Goal: Find specific page/section: Find specific page/section

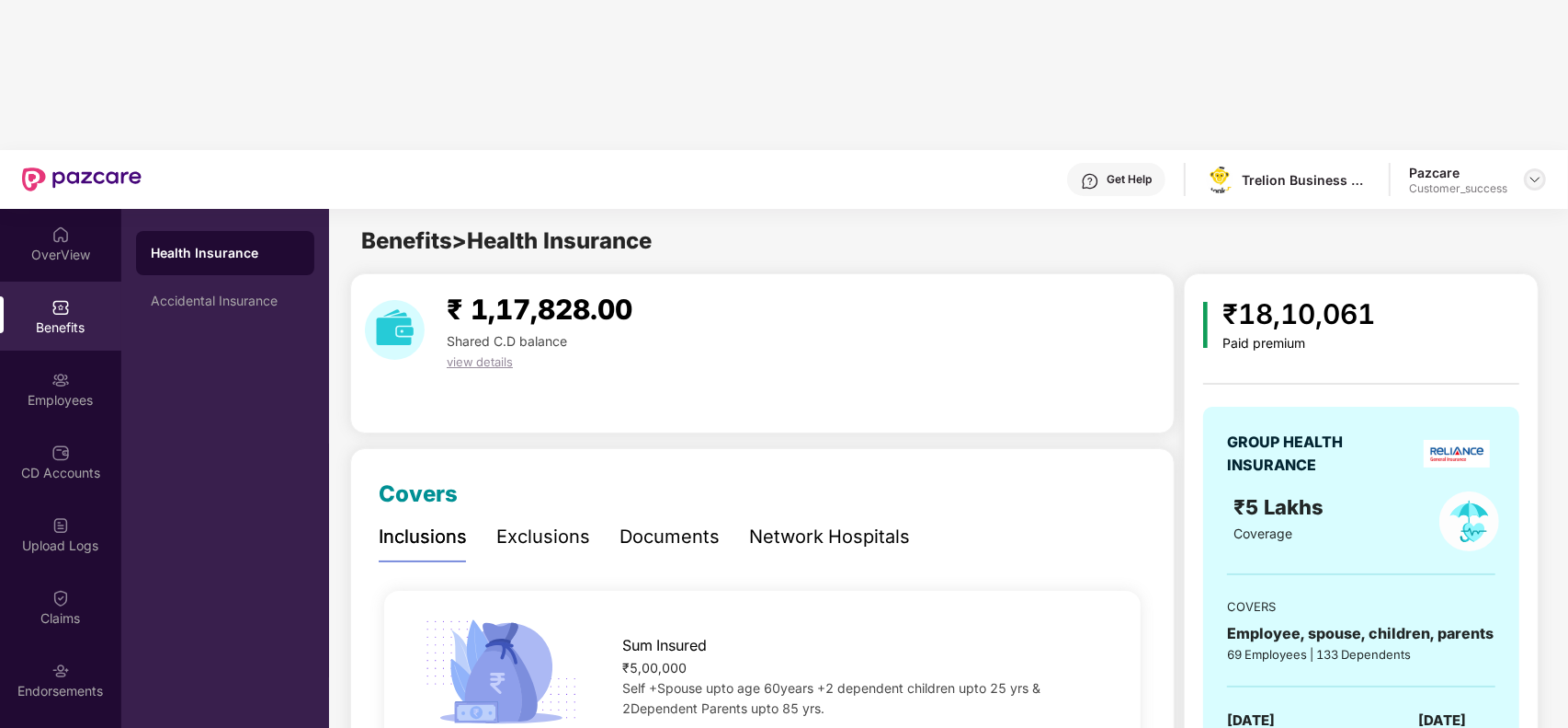
click at [1528, 172] on img at bounding box center [1535, 179] width 15 height 15
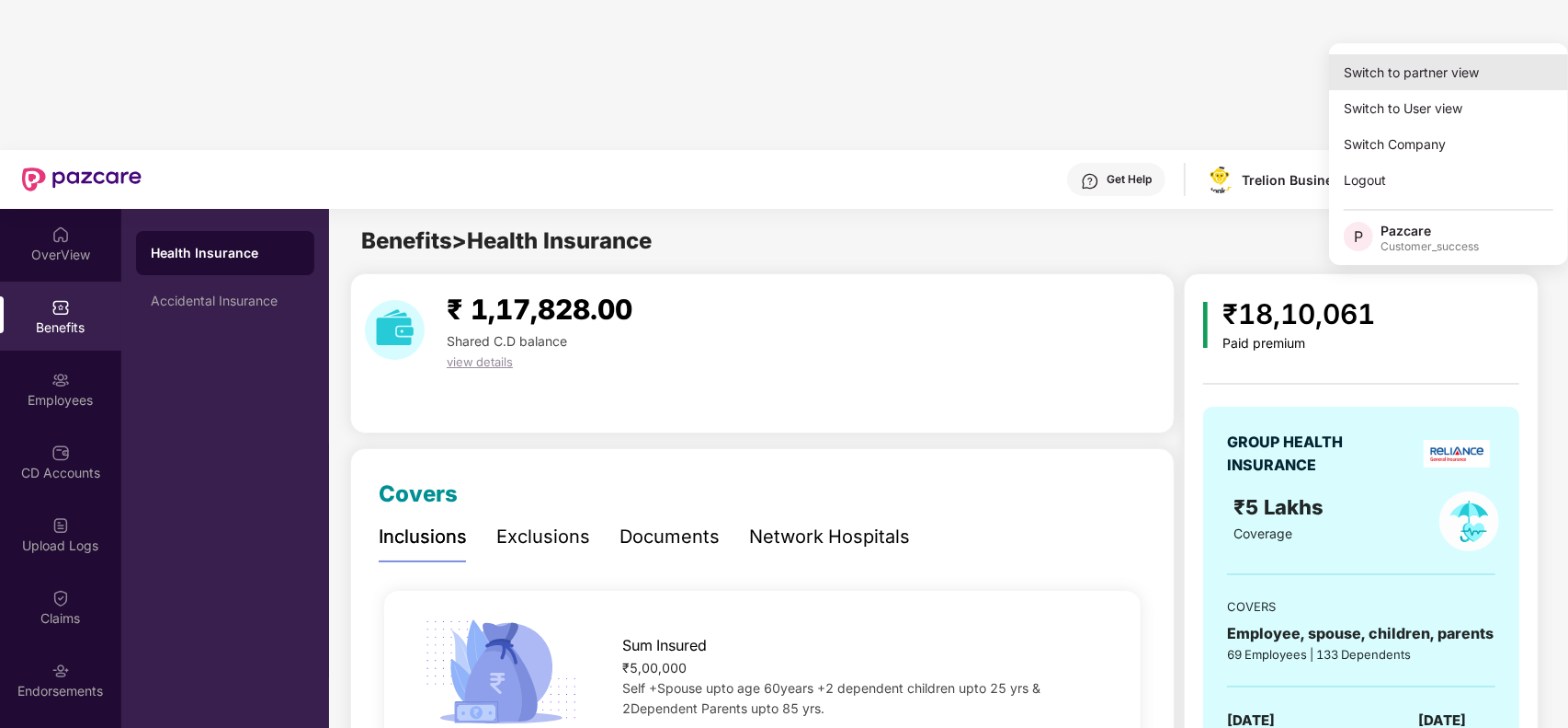
click at [1433, 57] on div "Switch to partner view" at bounding box center [1448, 72] width 239 height 36
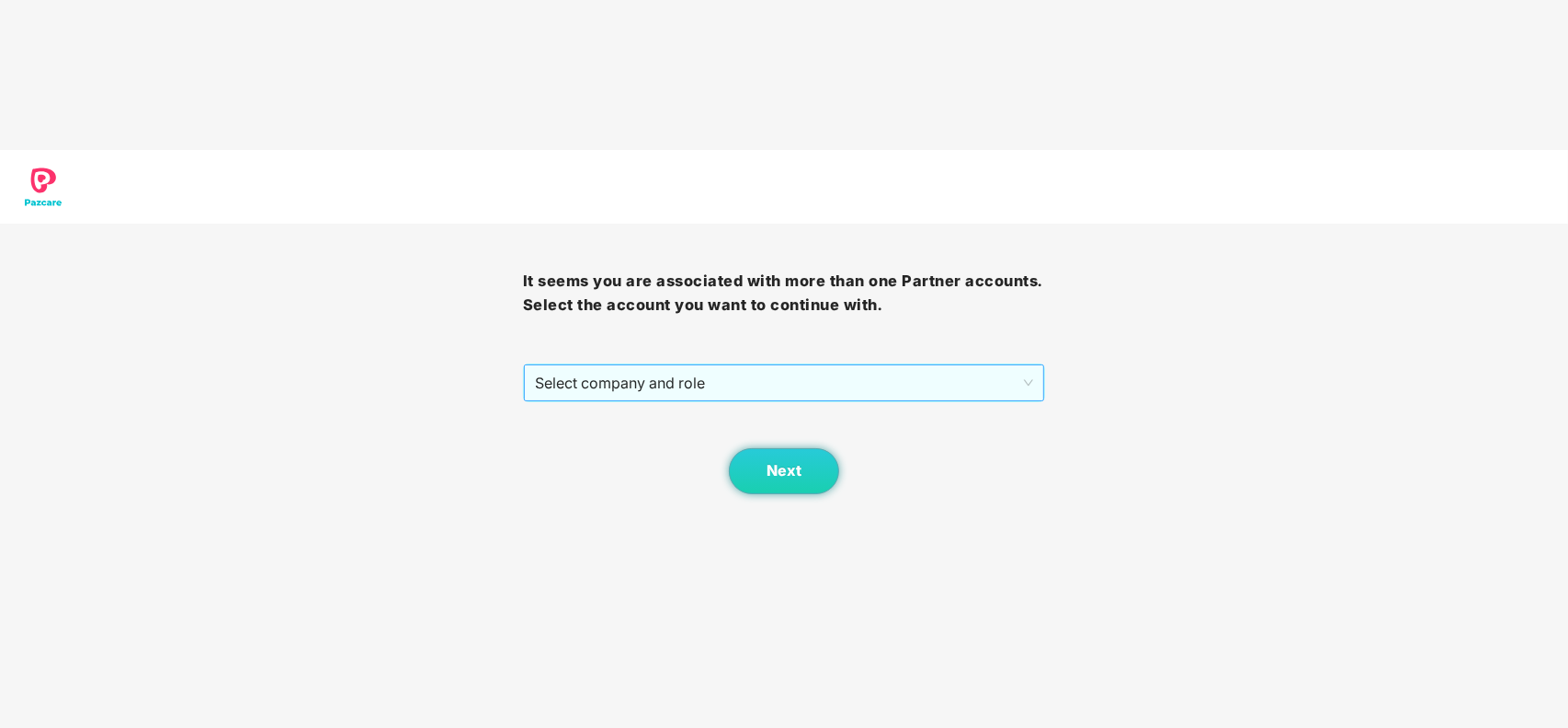
click at [674, 365] on span "Select company and role" at bounding box center [784, 383] width 500 height 35
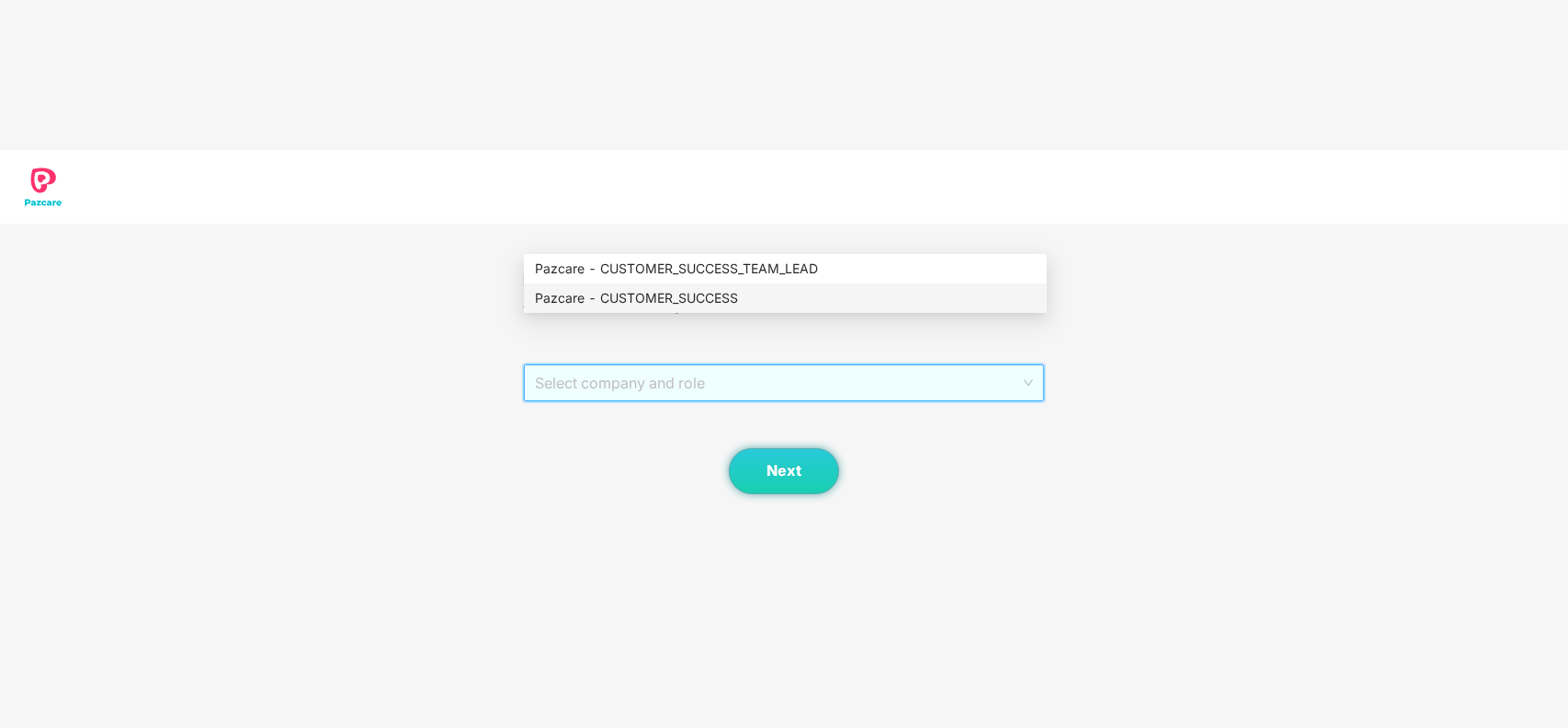
click at [651, 287] on div "Pazcare - CUSTOMER_SUCCESS" at bounding box center [785, 297] width 501 height 20
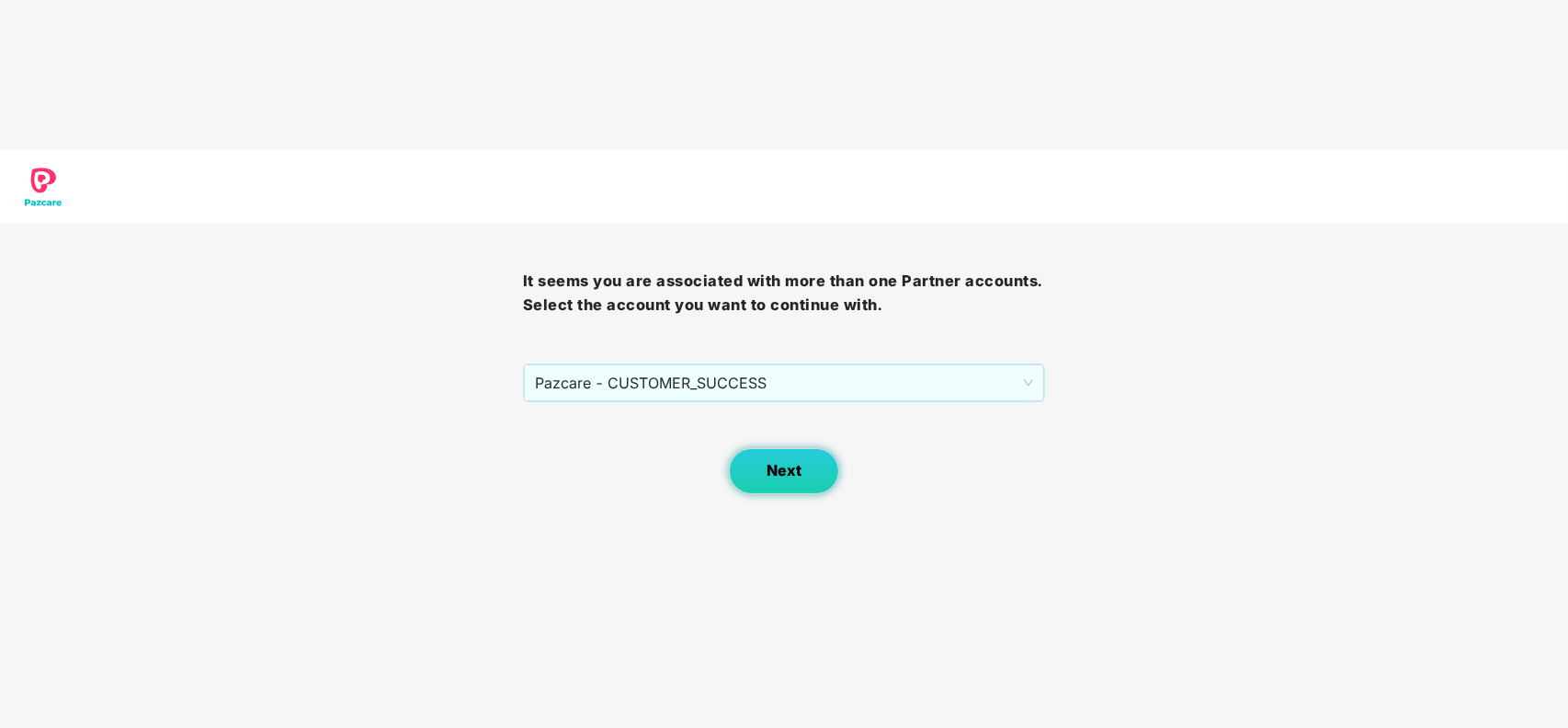
click at [768, 462] on span "Next" at bounding box center [784, 471] width 35 height 18
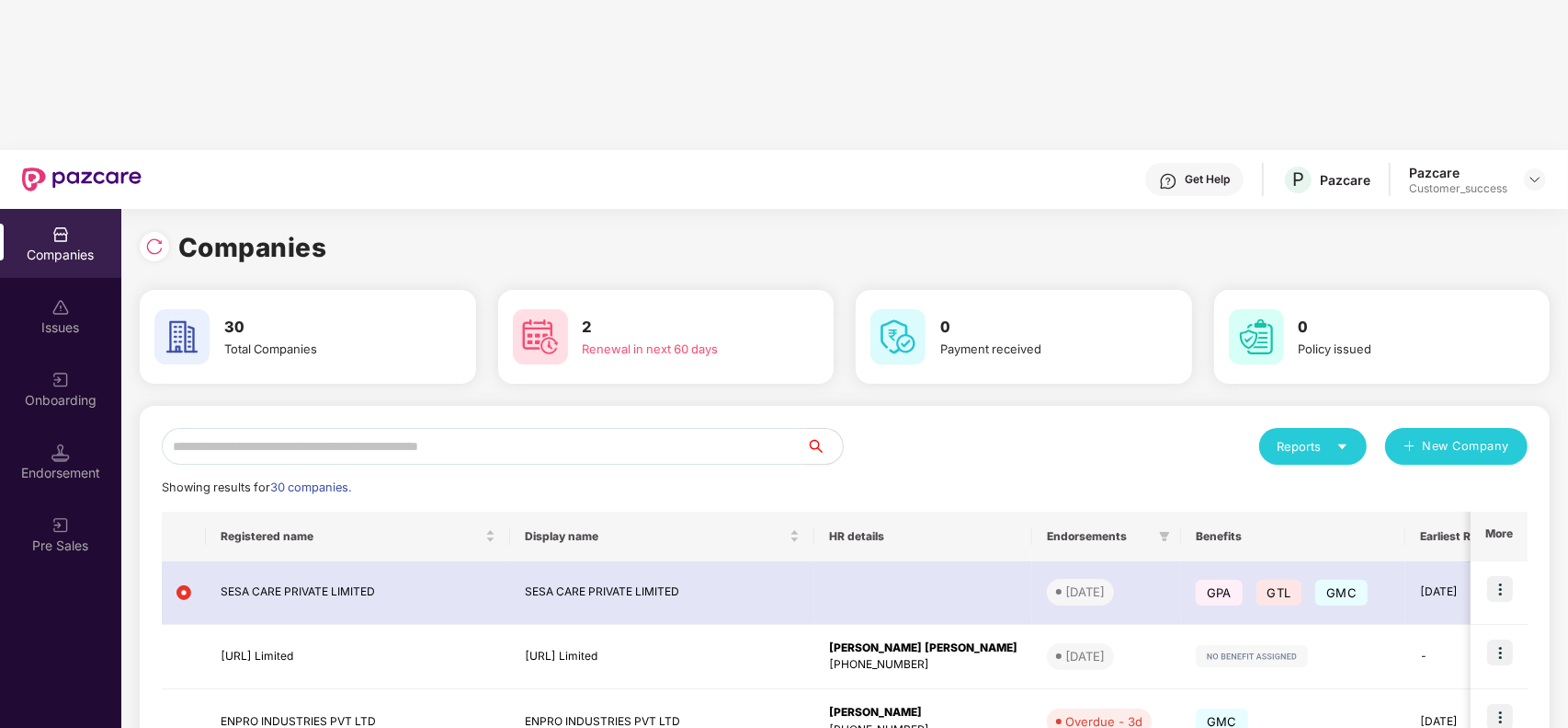
click at [502, 428] on input "text" at bounding box center [484, 446] width 645 height 37
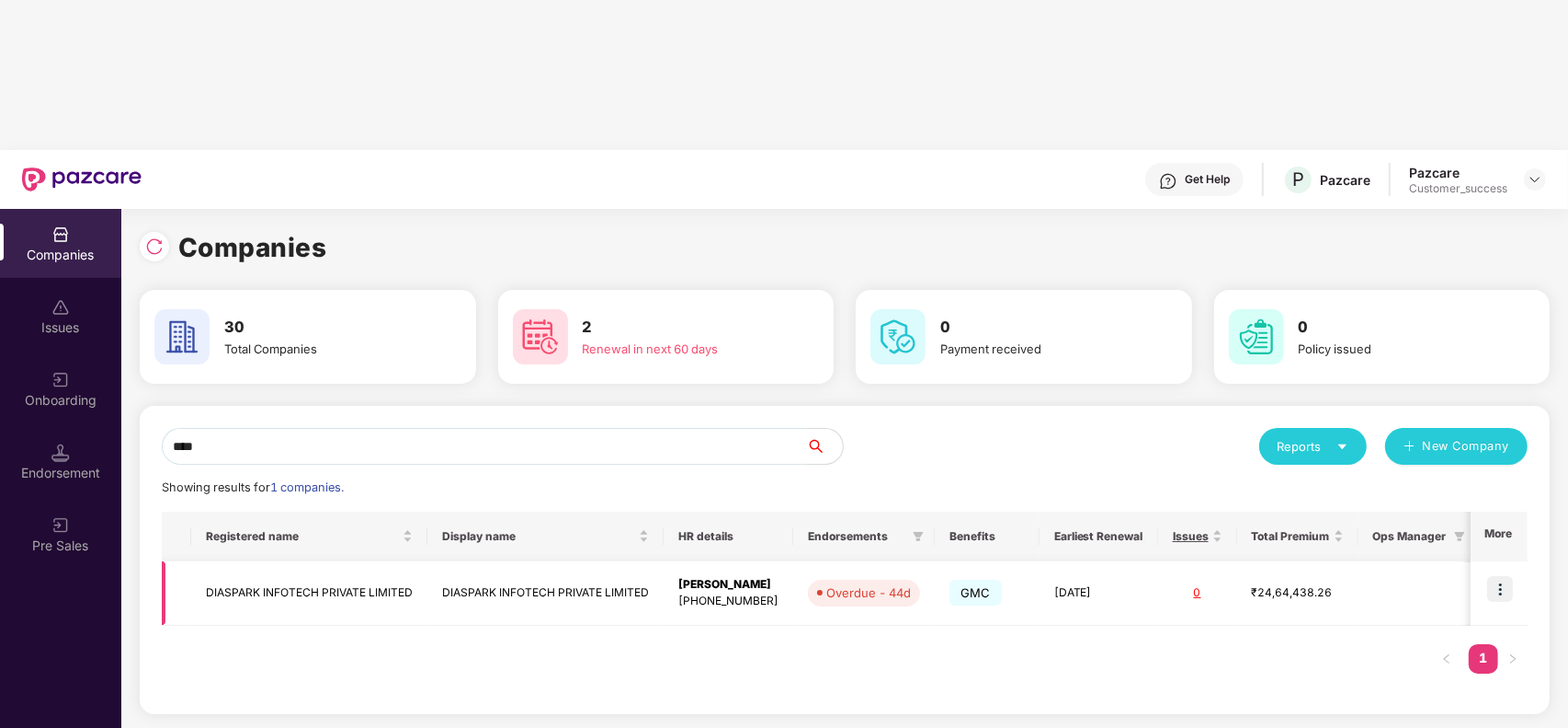
type input "****"
click at [1512, 576] on img at bounding box center [1500, 589] width 25 height 25
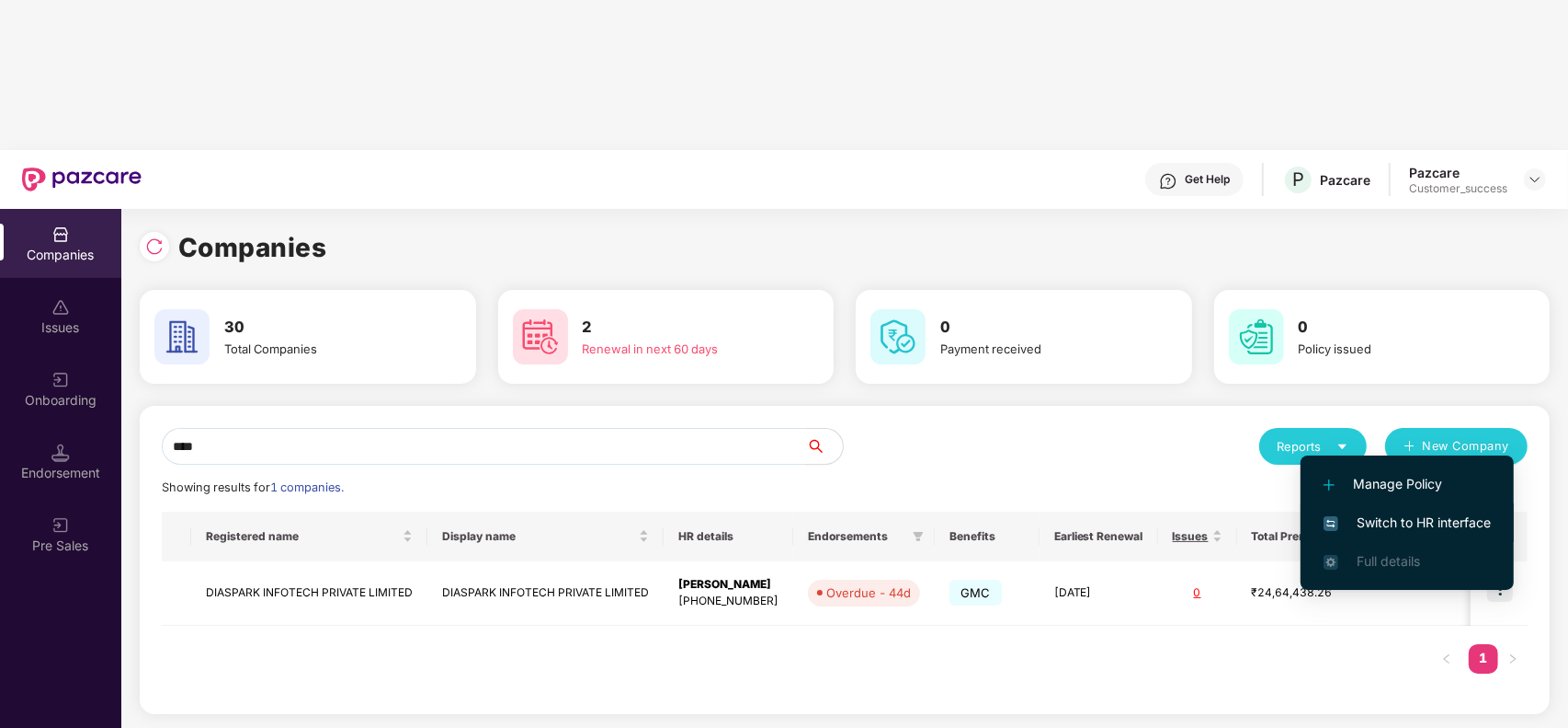
click at [1409, 517] on span "Switch to HR interface" at bounding box center [1407, 522] width 168 height 20
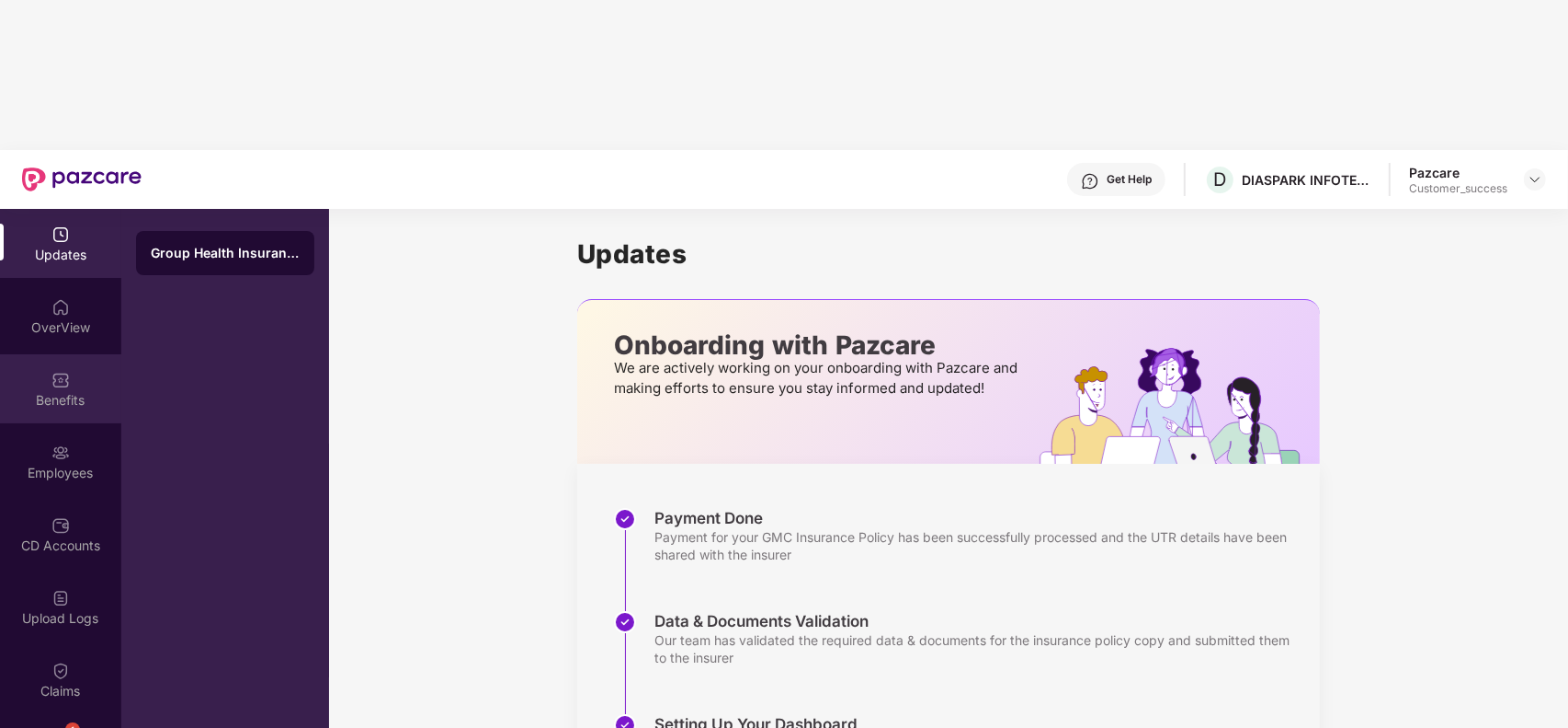
click at [62, 391] on div "Benefits" at bounding box center [60, 400] width 122 height 19
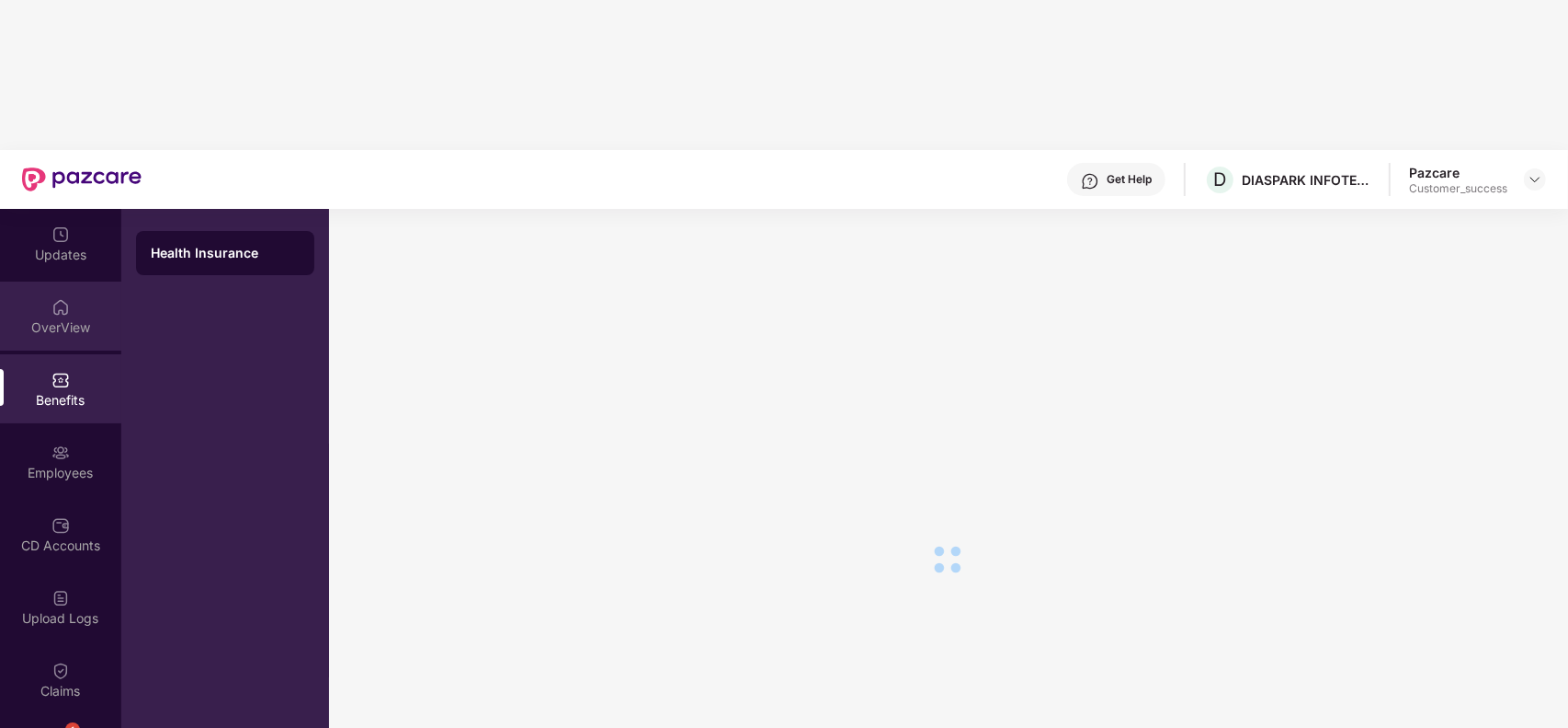
click at [69, 282] on div "OverView" at bounding box center [60, 316] width 122 height 69
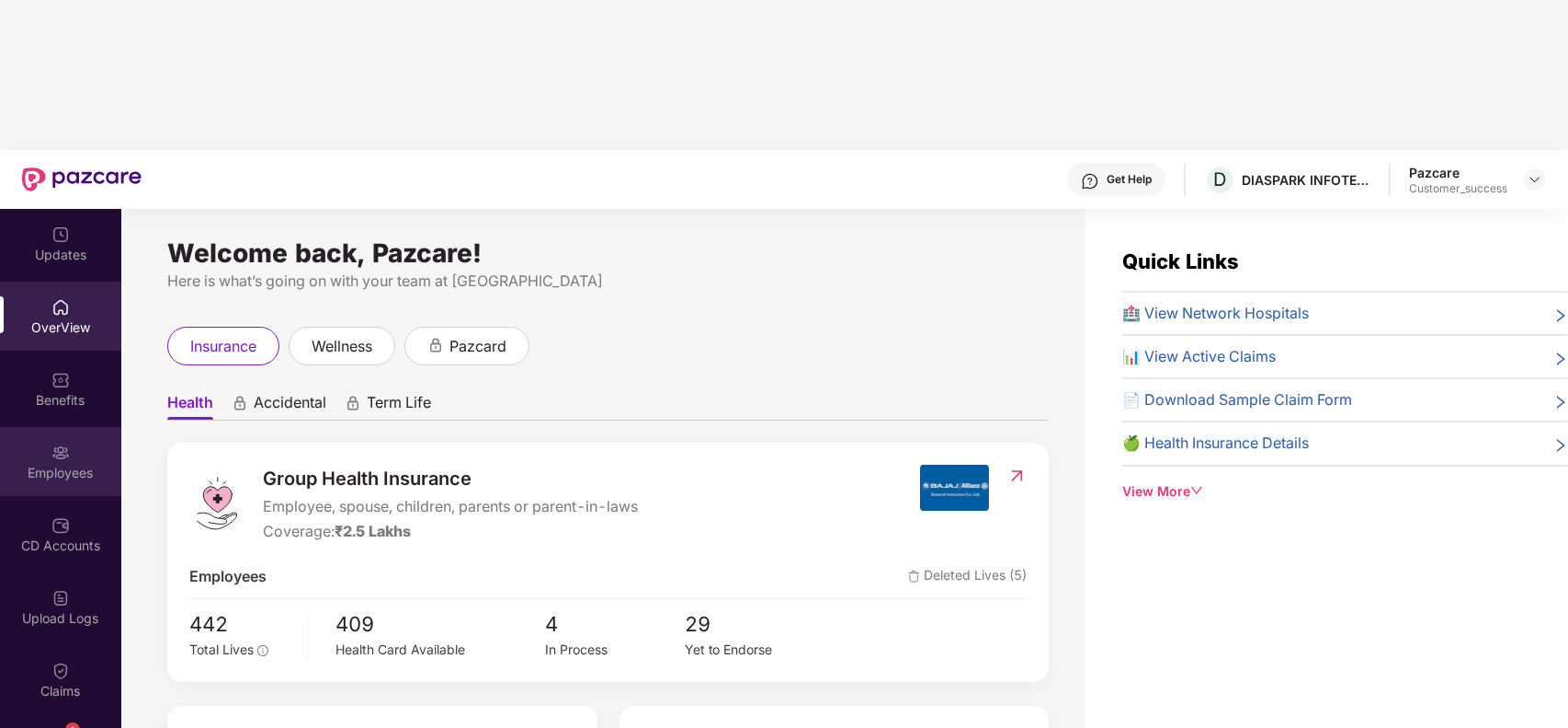
click at [70, 464] on div "Employees" at bounding box center [60, 473] width 122 height 19
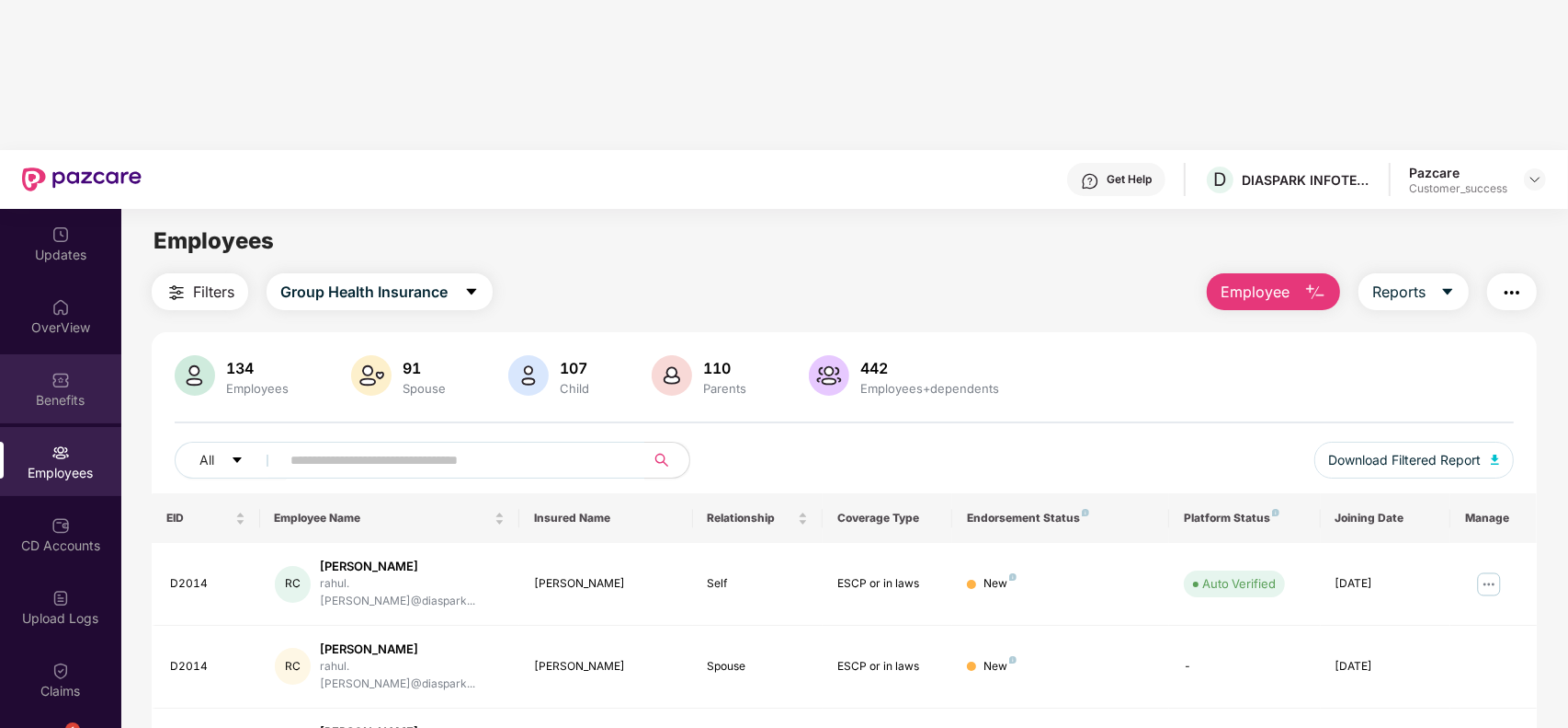
click at [57, 391] on div "Benefits" at bounding box center [60, 400] width 122 height 19
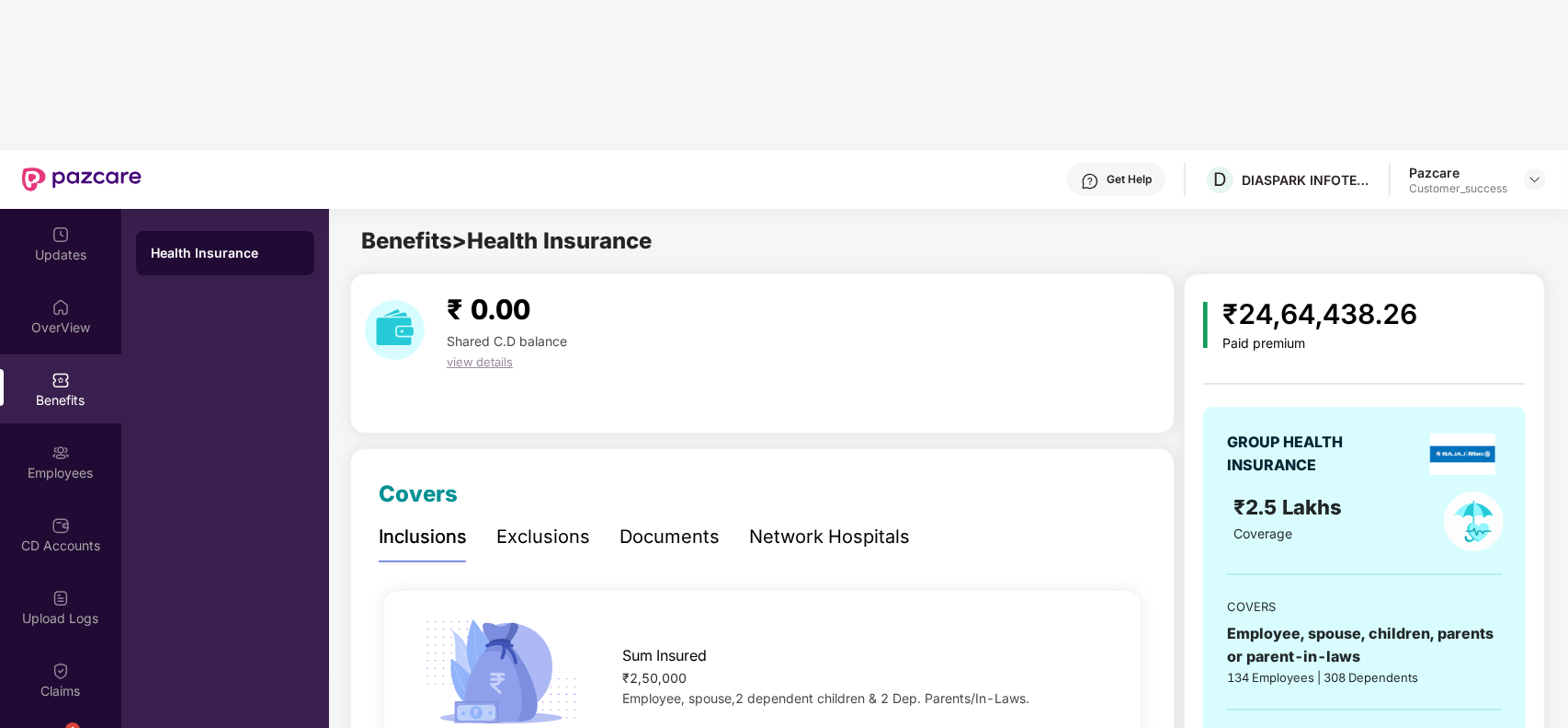
click at [1396, 366] on div "GROUP HEALTH INSURANCE ₹2.5 Lakhs Coverage COVERS Employee, spouse, children, p…" at bounding box center [1364, 644] width 322 height 556
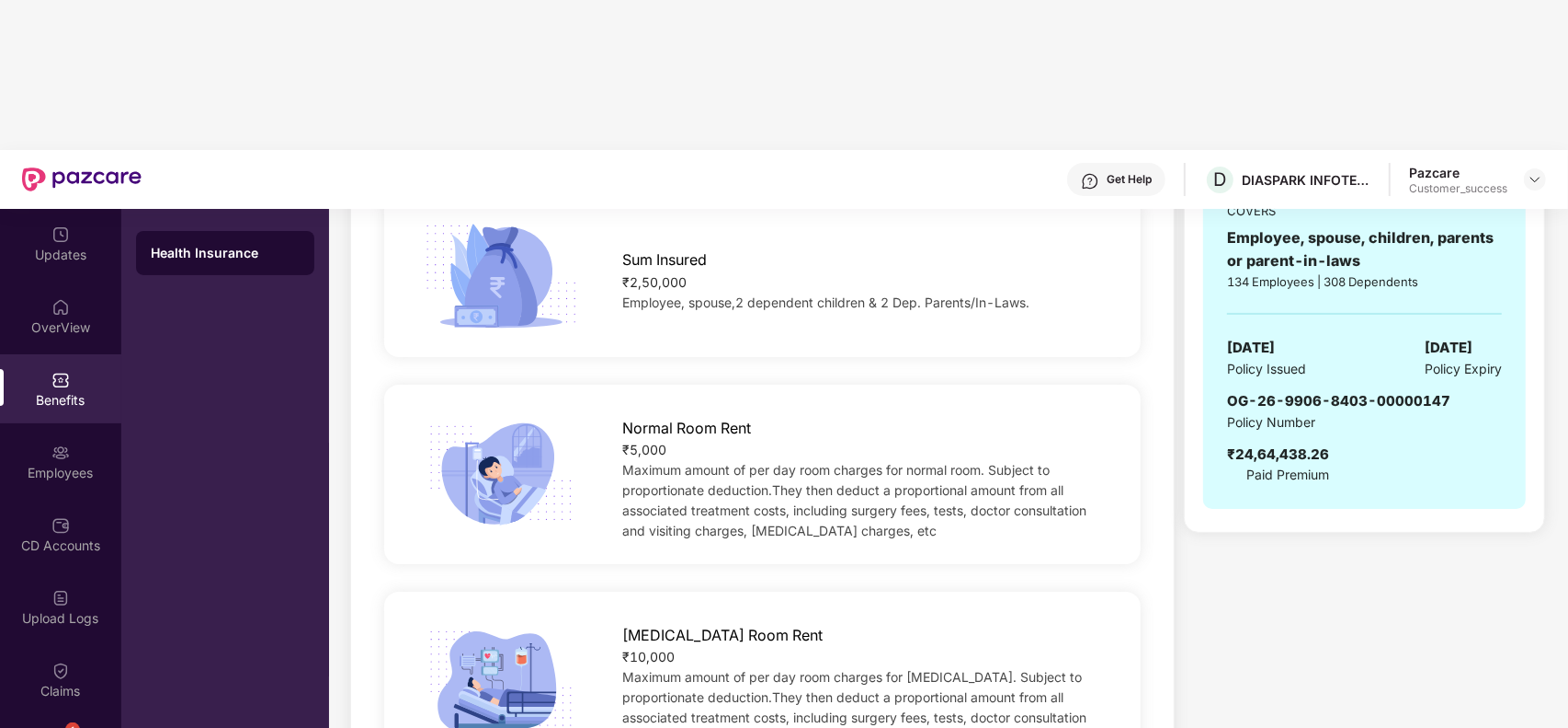
scroll to position [414, 0]
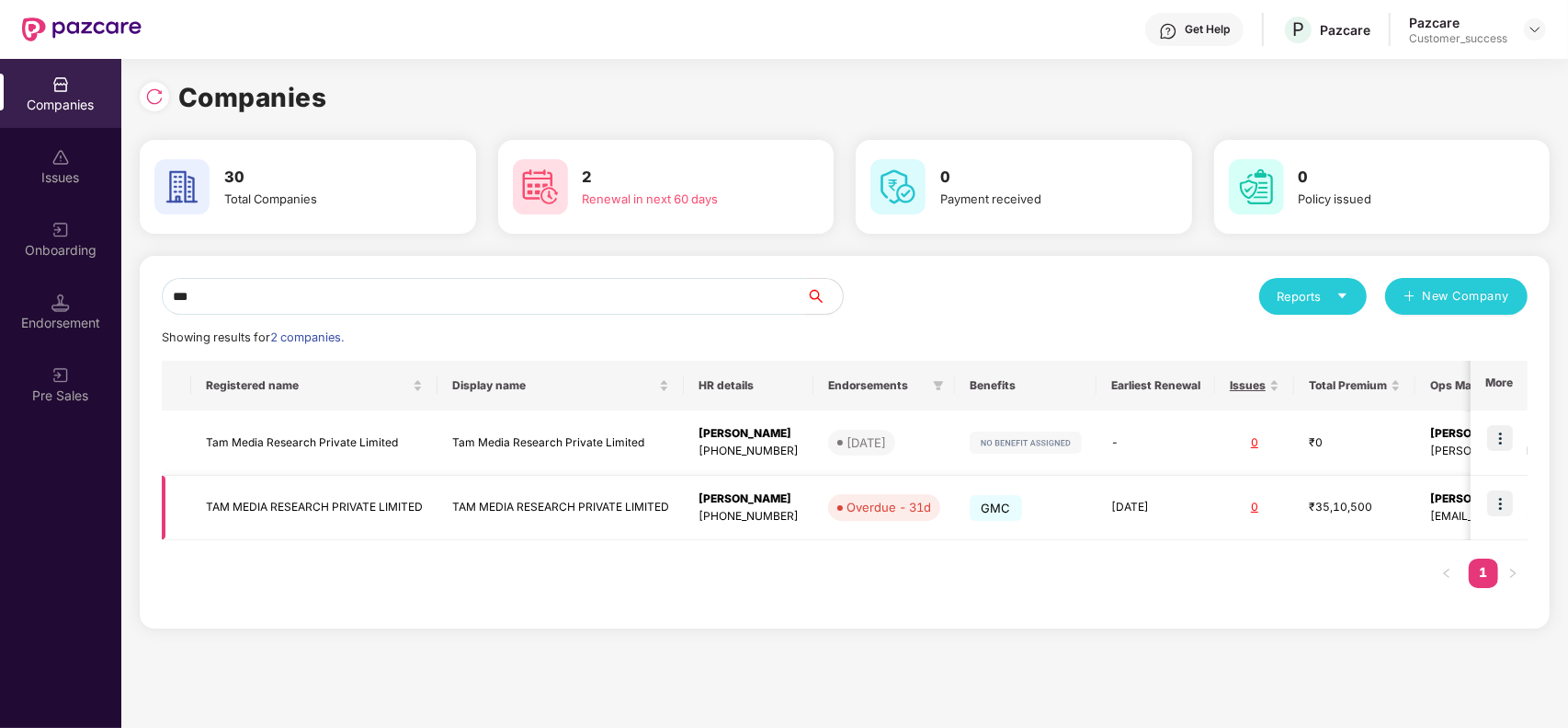
type input "***"
click at [1496, 500] on img at bounding box center [1500, 503] width 25 height 25
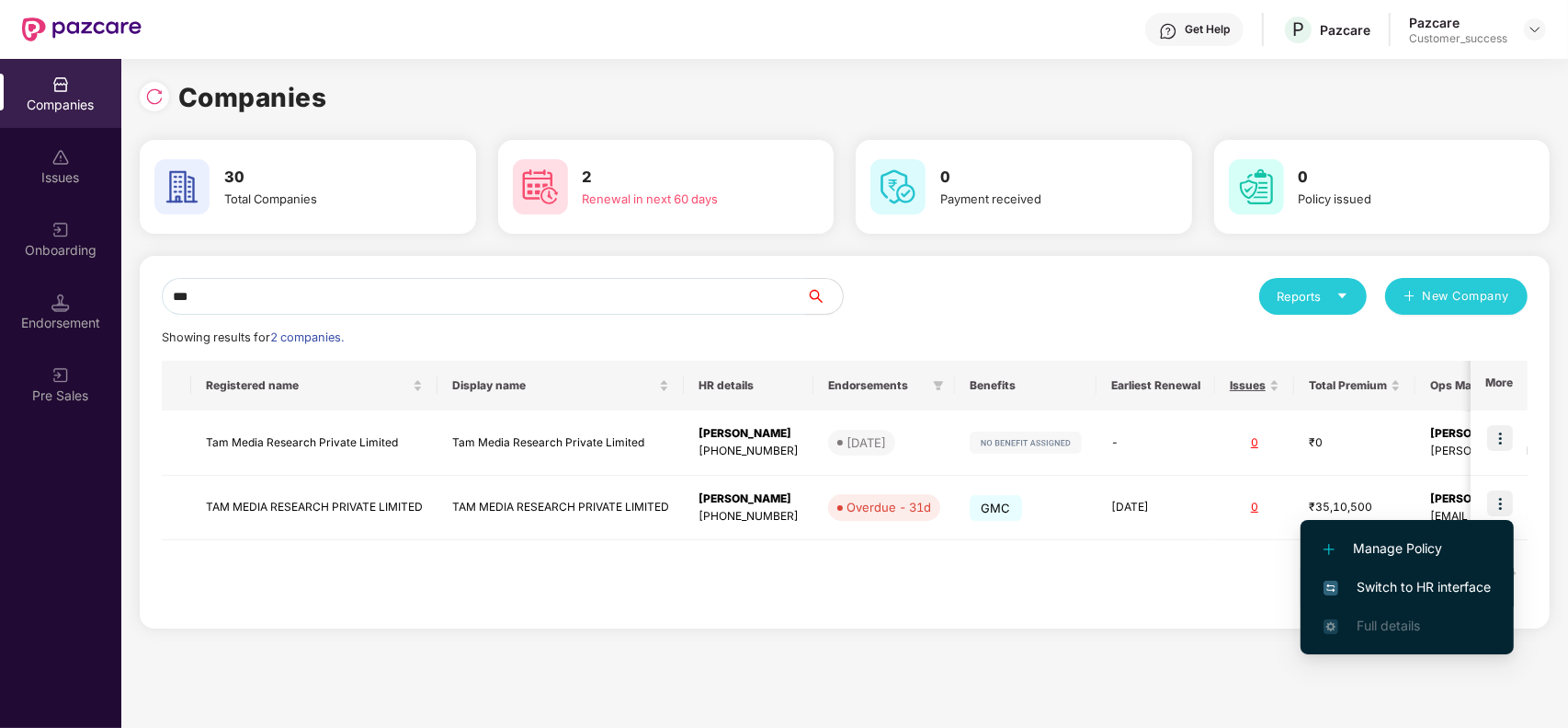
click at [1401, 590] on span "Switch to HR interface" at bounding box center [1407, 587] width 168 height 20
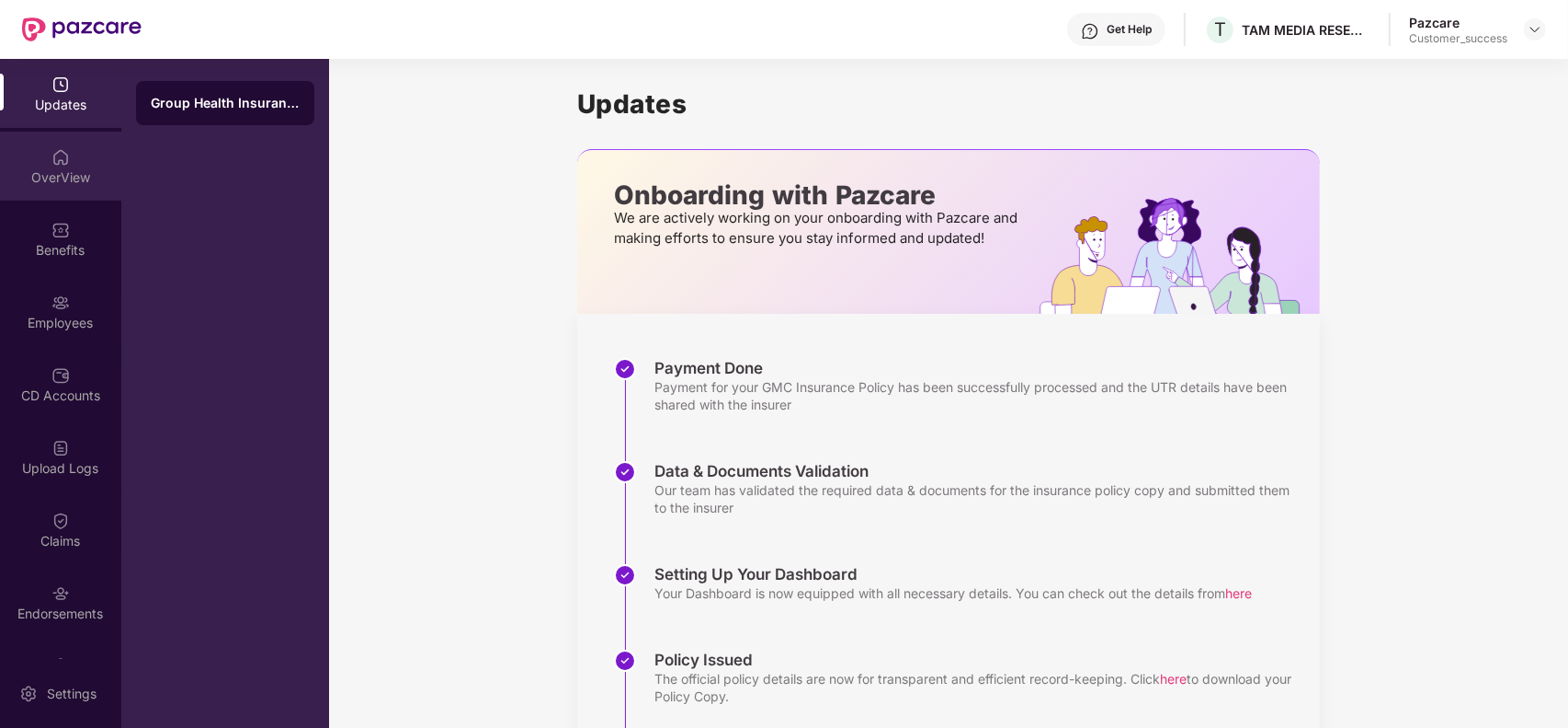
click at [54, 189] on div "OverView" at bounding box center [60, 166] width 122 height 69
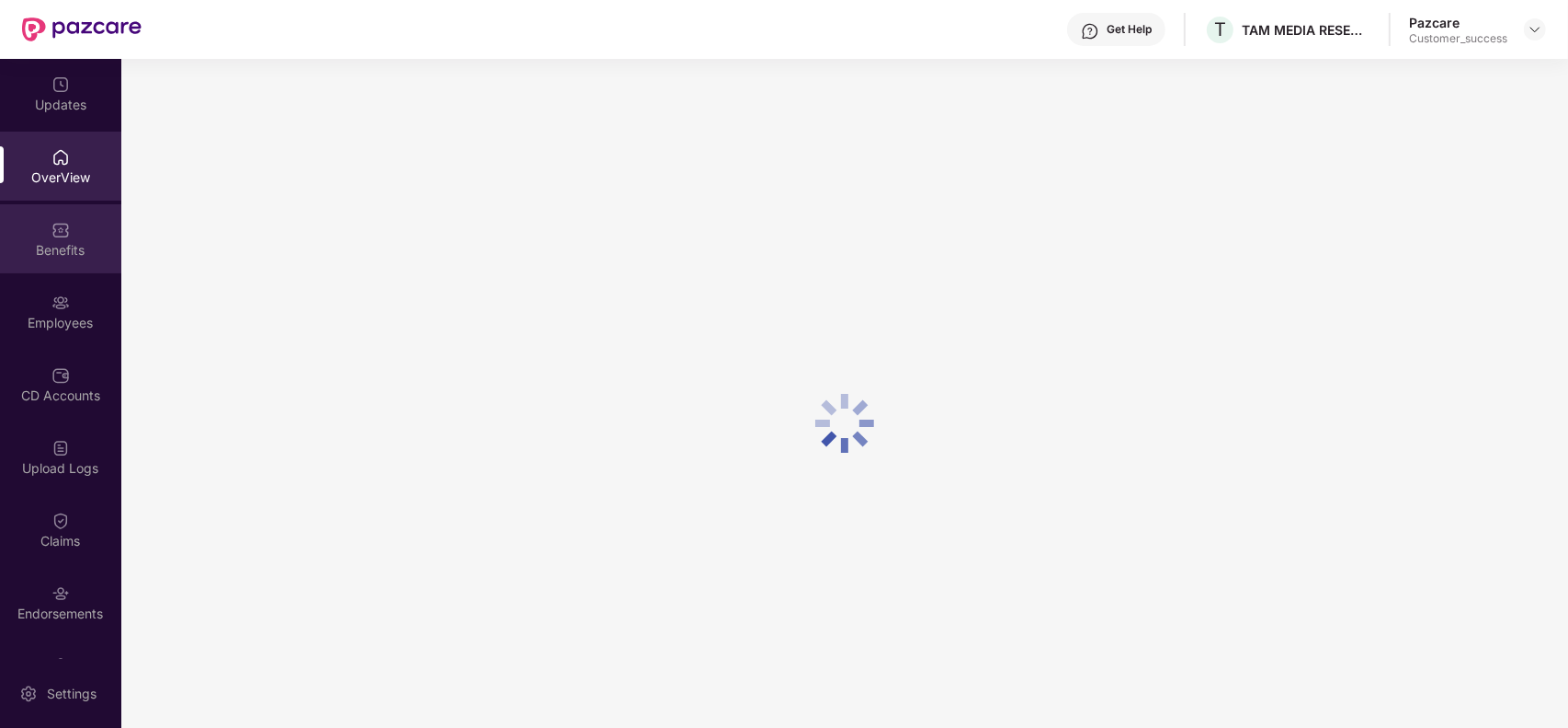
click at [66, 238] on div "Benefits" at bounding box center [60, 239] width 122 height 69
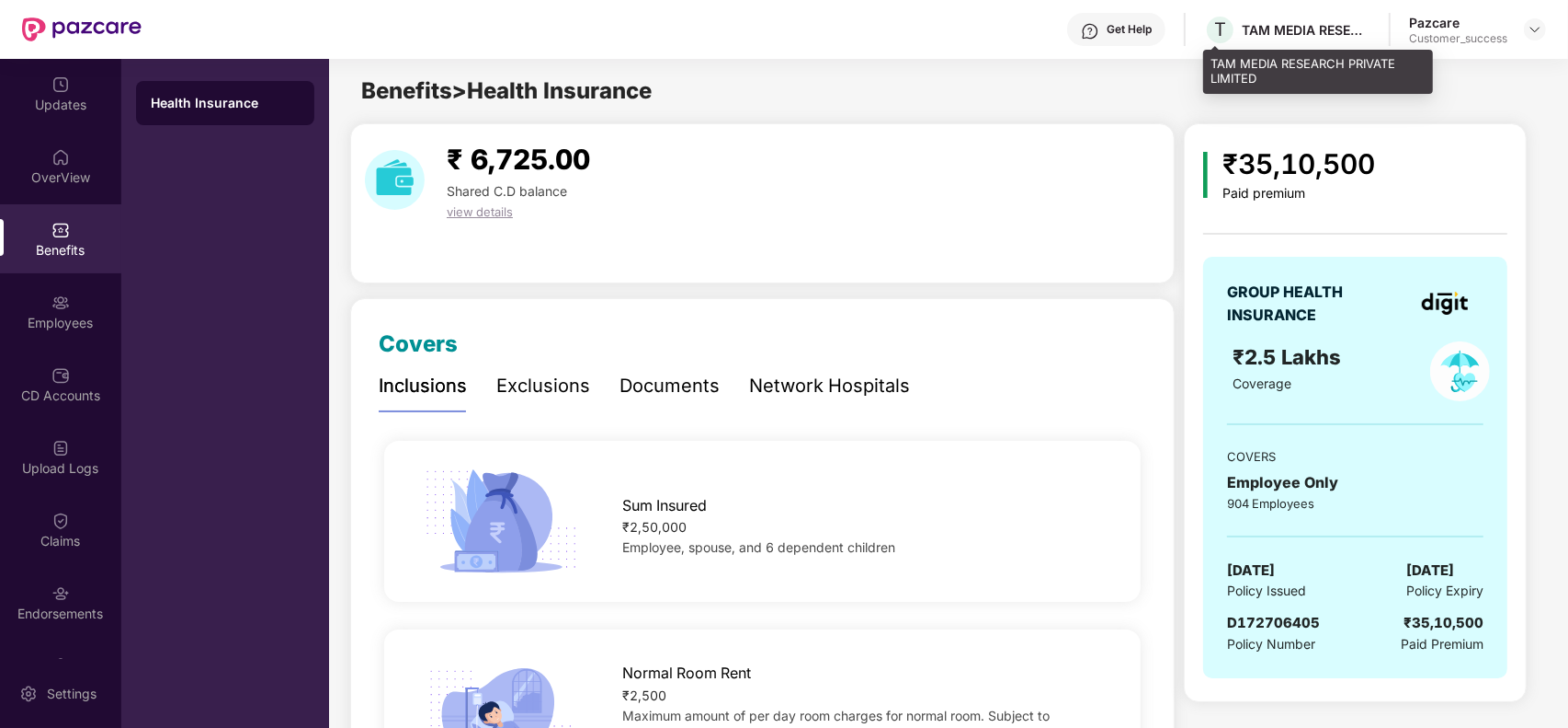
click at [1280, 61] on div "TAM MEDIA RESEARCH PRIVATE LIMITED" at bounding box center [1319, 71] width 230 height 43
drag, startPoint x: 1280, startPoint y: 61, endPoint x: 1212, endPoint y: 65, distance: 68.1
click at [1212, 65] on div "TAM MEDIA RESEARCH PRIVATE LIMITED" at bounding box center [1319, 71] width 230 height 43
copy div "TAM MEDIA"
drag, startPoint x: 1299, startPoint y: 40, endPoint x: 1333, endPoint y: 81, distance: 53.3
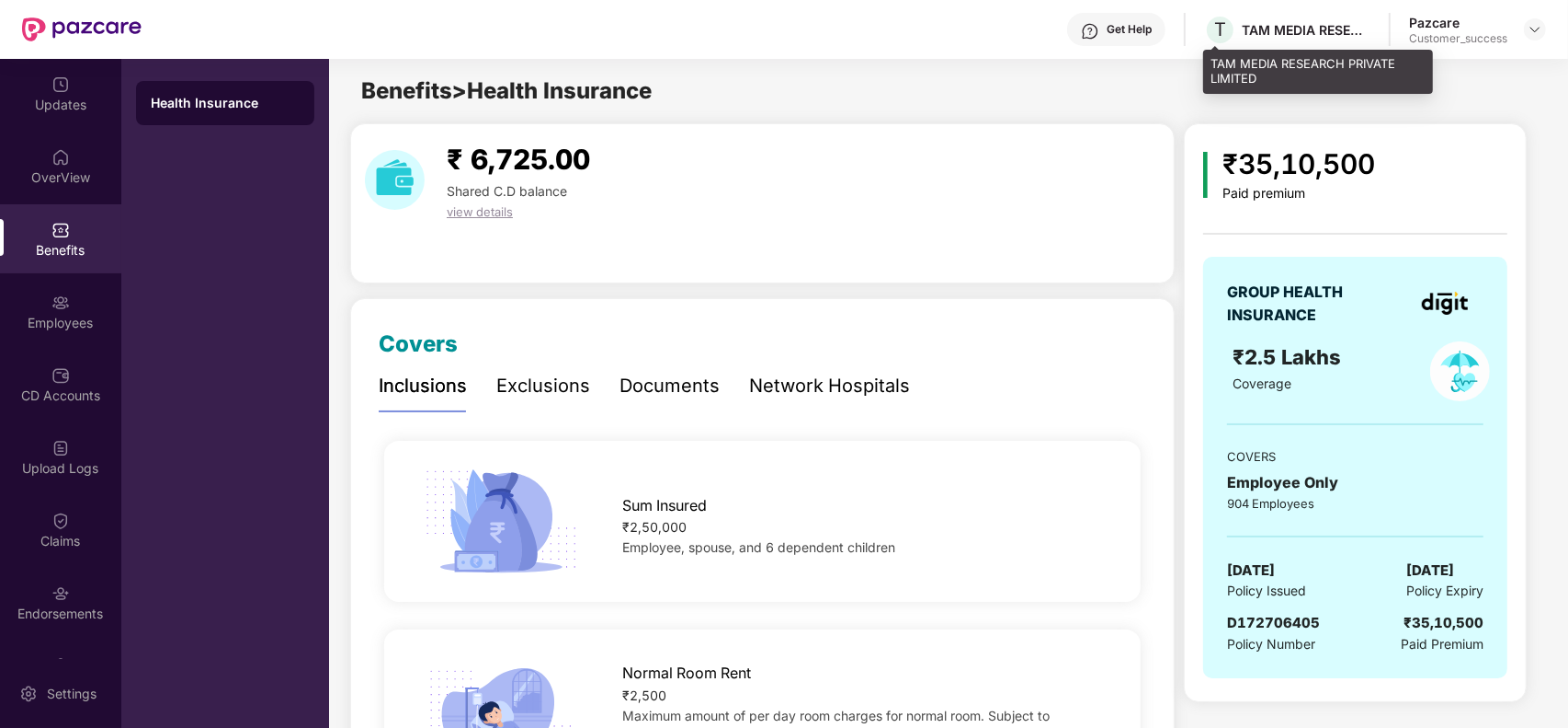
click at [1333, 81] on div "TAM MEDIA RESEARCH PRIVATE LIMITED" at bounding box center [1319, 71] width 230 height 43
drag, startPoint x: 1281, startPoint y: 79, endPoint x: 1210, endPoint y: 64, distance: 72.6
click at [1210, 64] on div "TAM MEDIA RESEARCH PRIVATE LIMITED" at bounding box center [1319, 71] width 230 height 43
copy div "TAM MEDIA RESEARCH PRIVATE LIMITED"
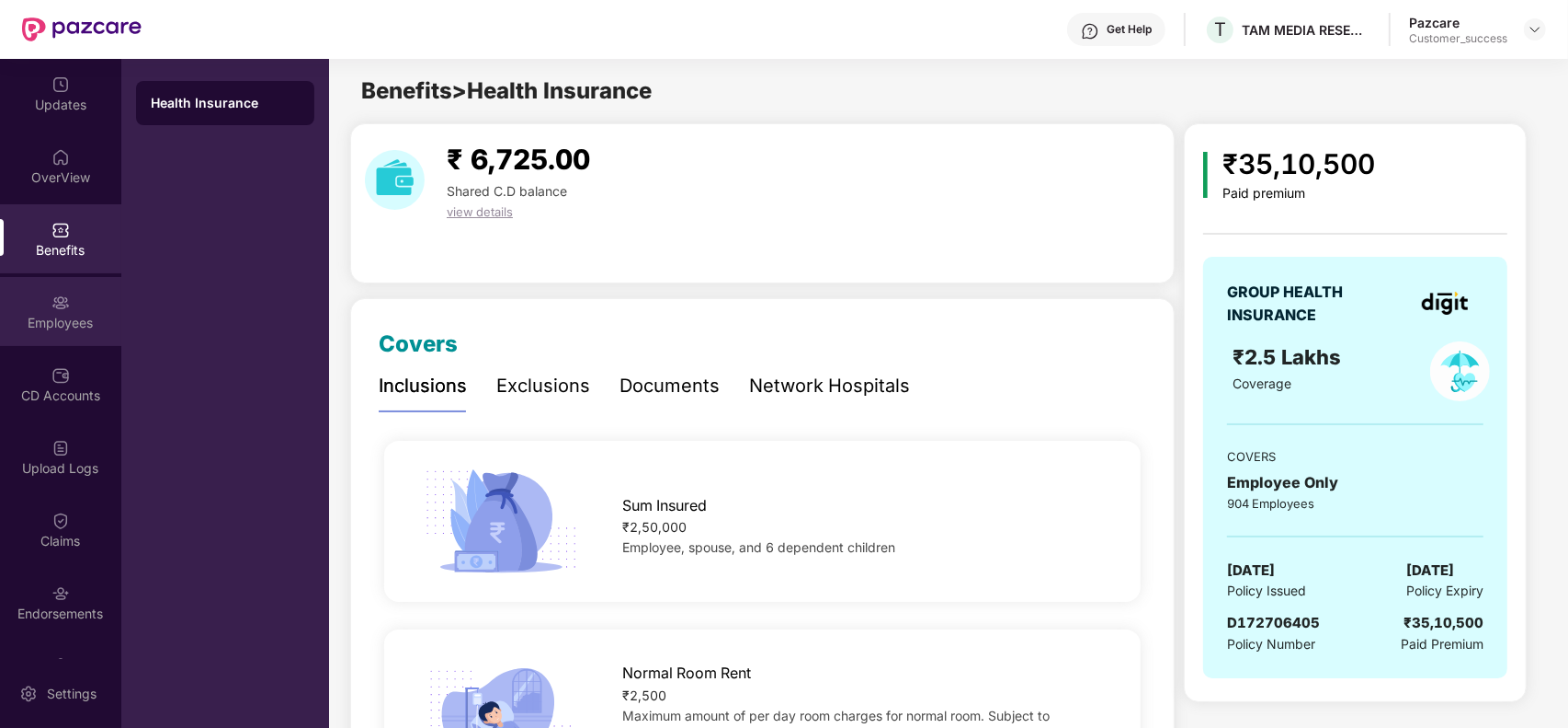
click at [79, 311] on div "Employees" at bounding box center [60, 311] width 122 height 69
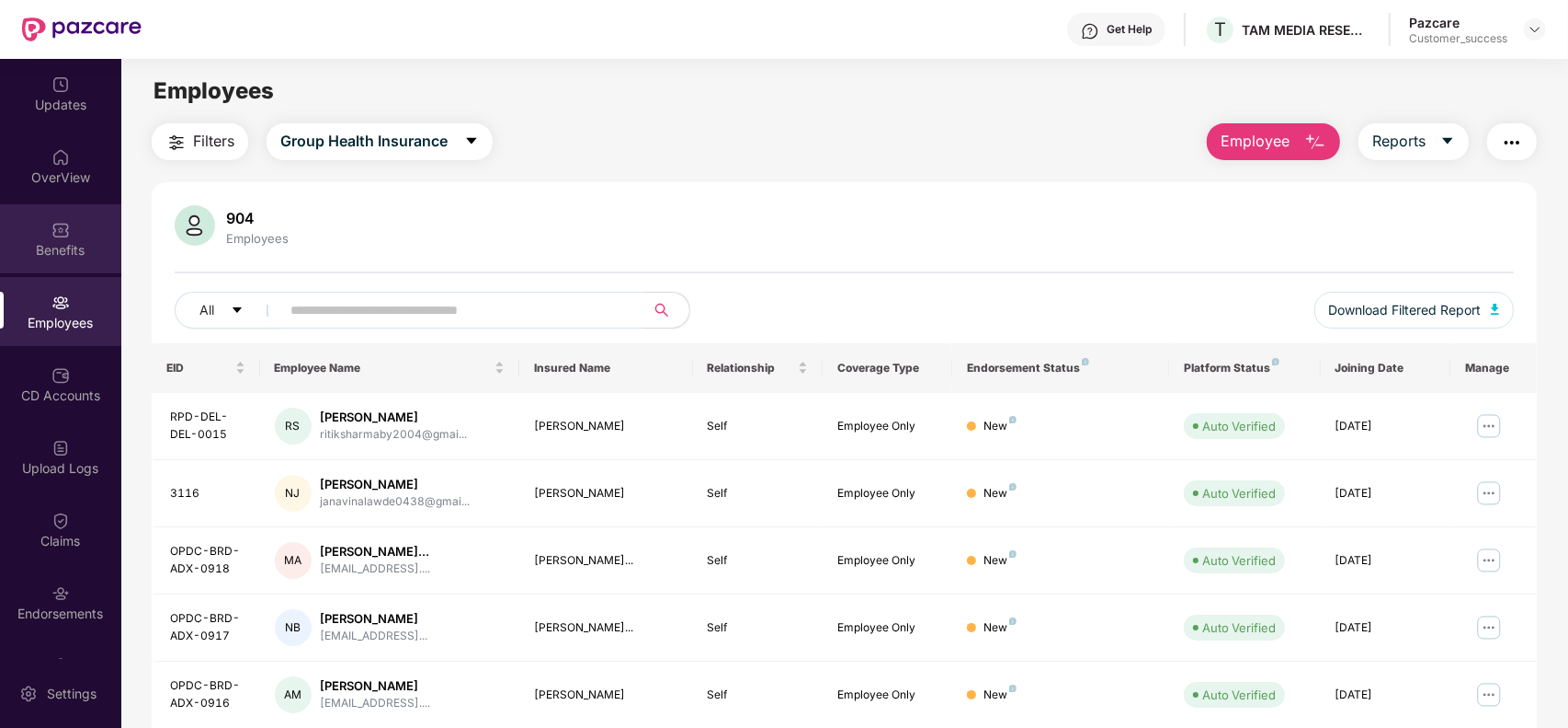
click at [54, 205] on div "Benefits" at bounding box center [60, 239] width 122 height 69
